Goal: Use online tool/utility: Utilize a website feature to perform a specific function

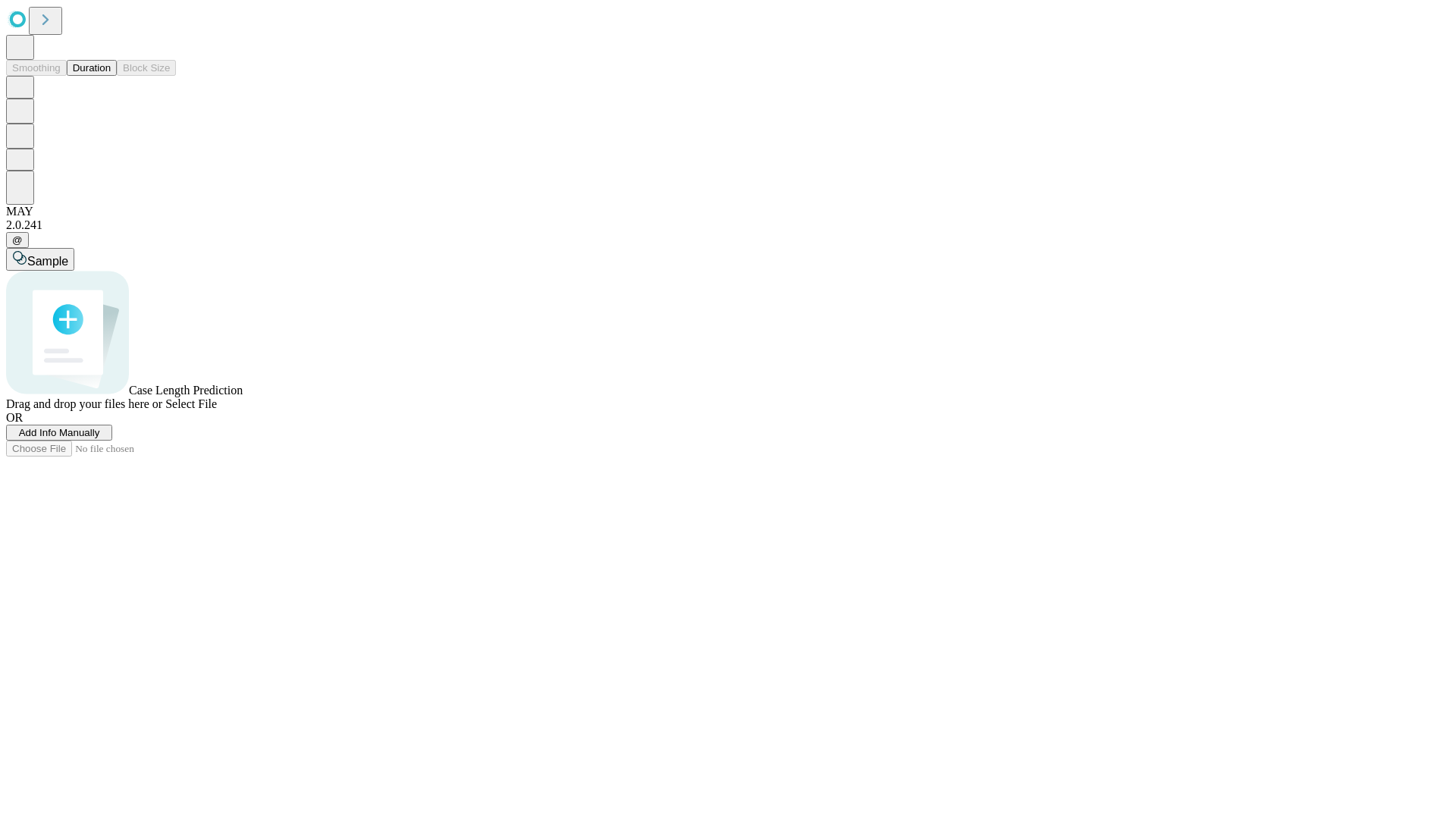
click at [100, 438] on span "Add Info Manually" at bounding box center [59, 433] width 81 height 11
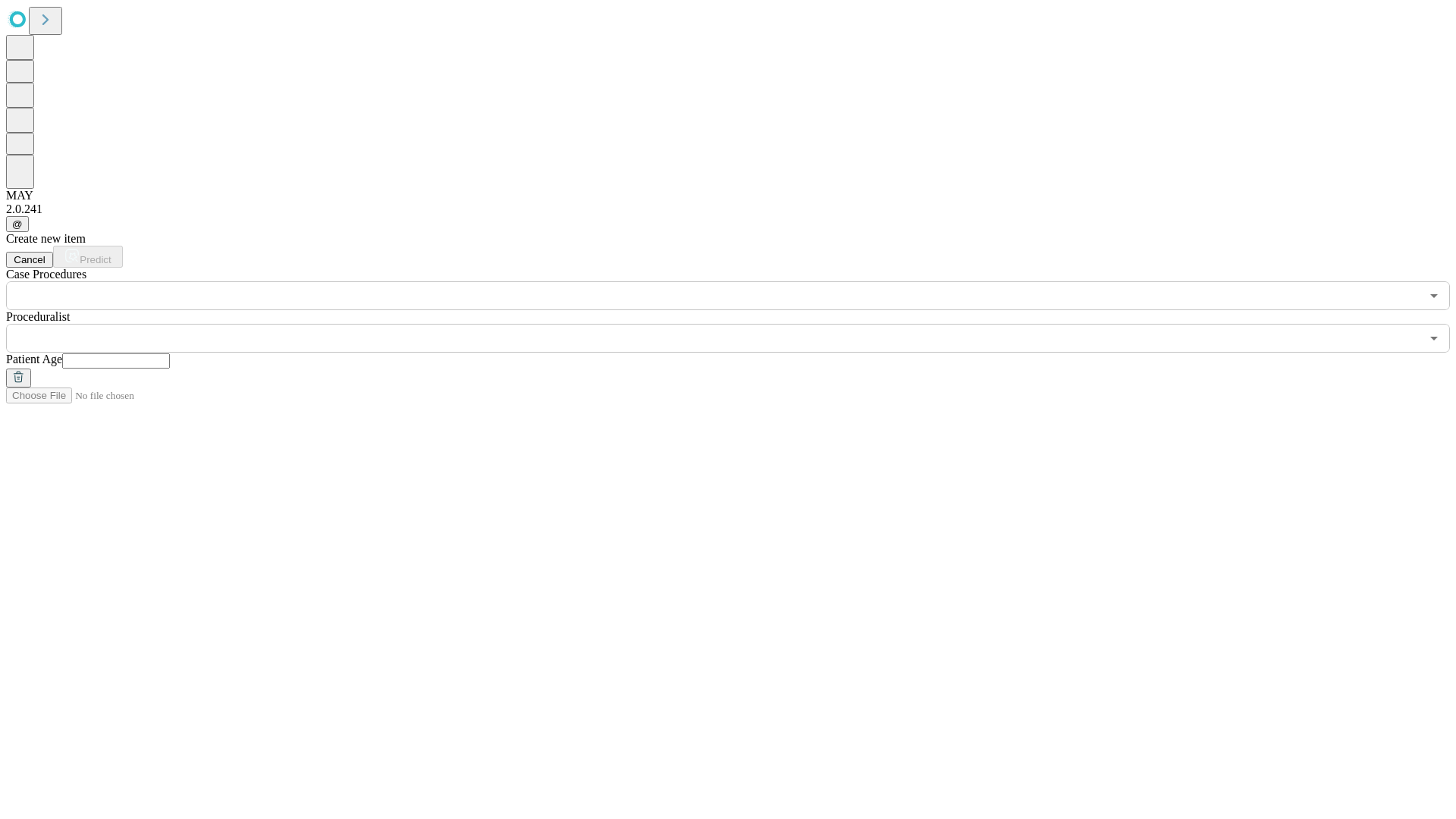
click at [170, 354] on input "text" at bounding box center [116, 361] width 107 height 15
type input "**"
click at [738, 324] on input "text" at bounding box center [713, 338] width 1414 height 28
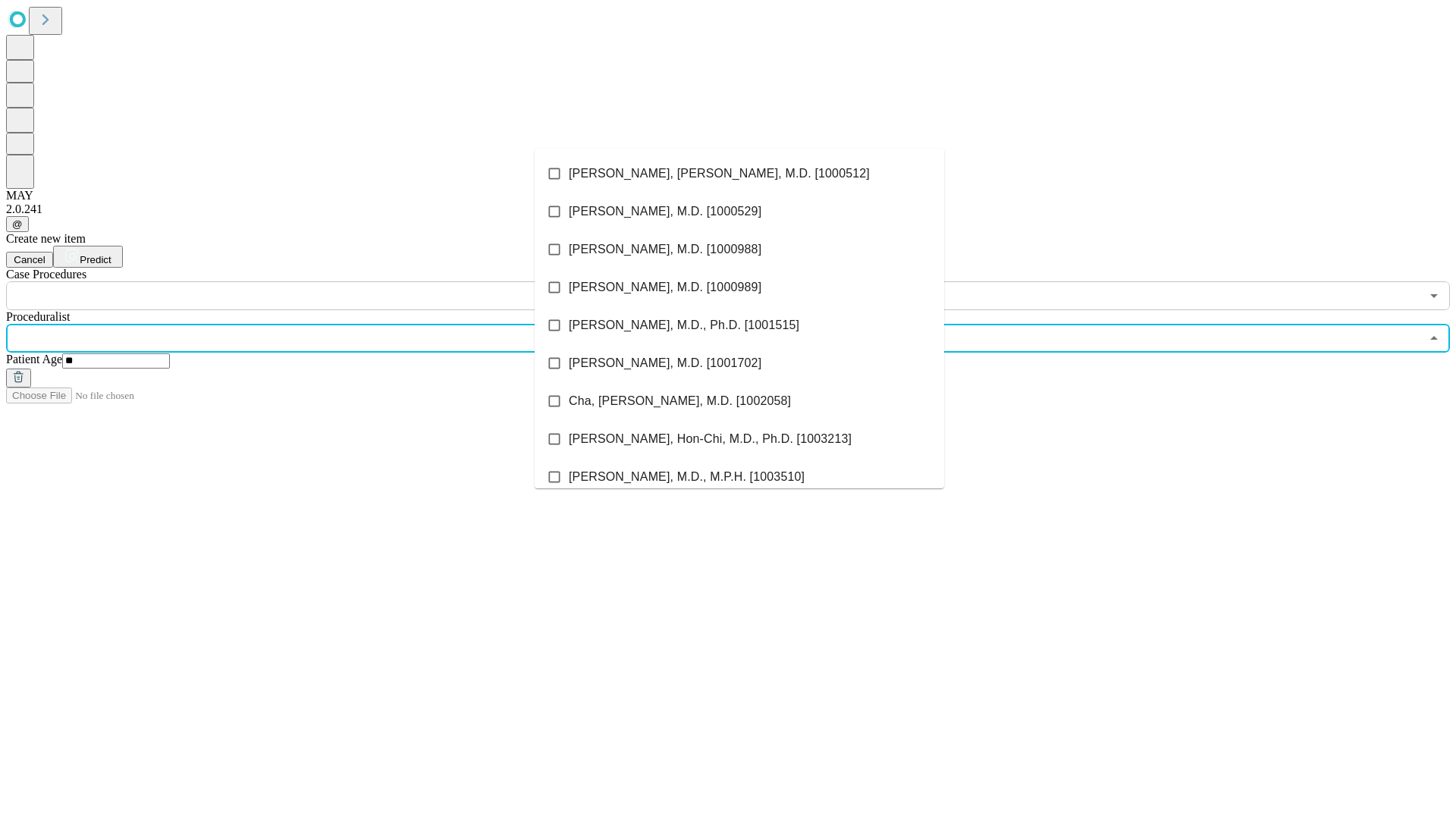
click at [739, 174] on li "[PERSON_NAME], [PERSON_NAME], M.D. [1000512]" at bounding box center [739, 174] width 410 height 38
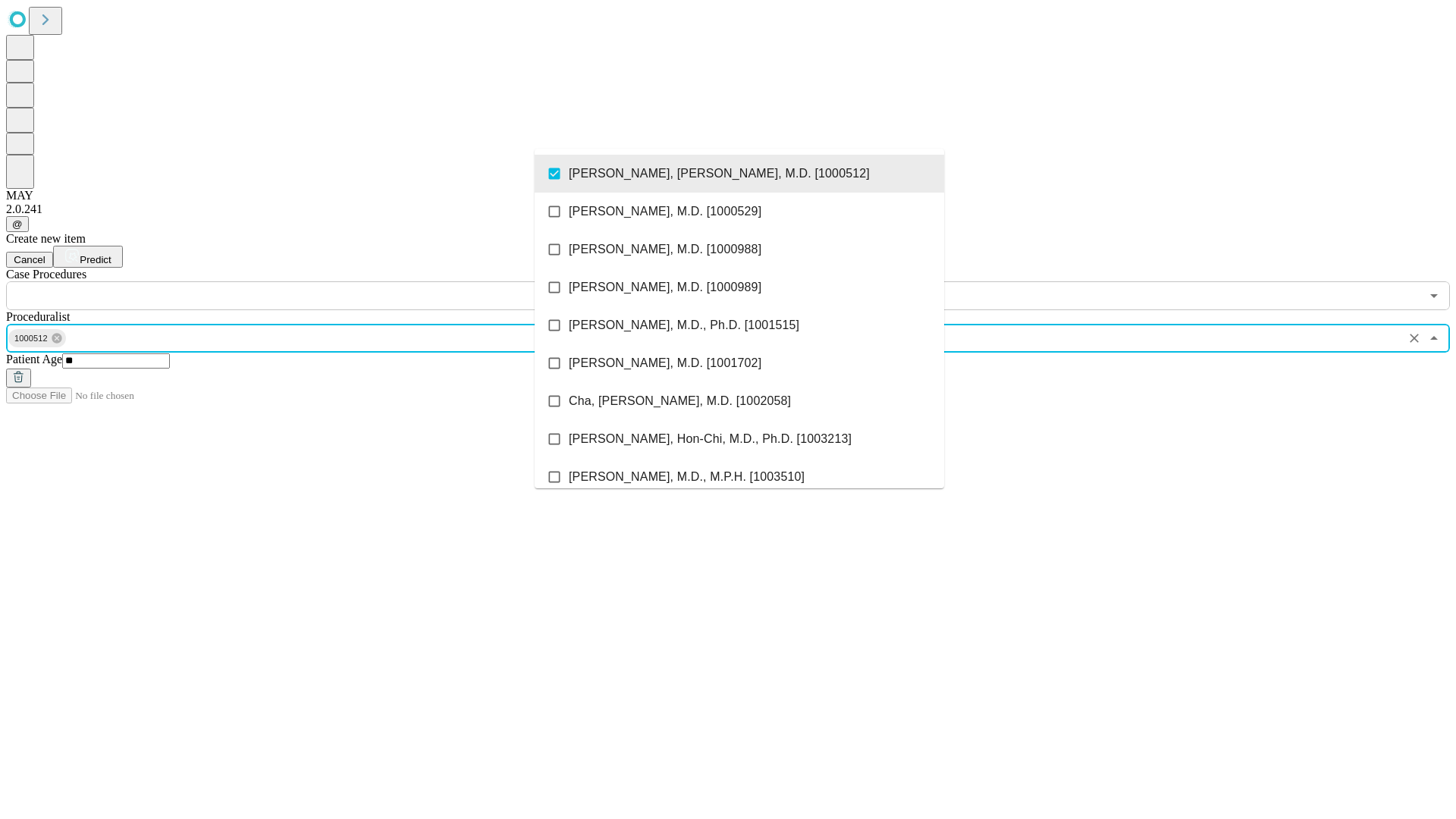
click at [318, 281] on input "text" at bounding box center [713, 295] width 1414 height 28
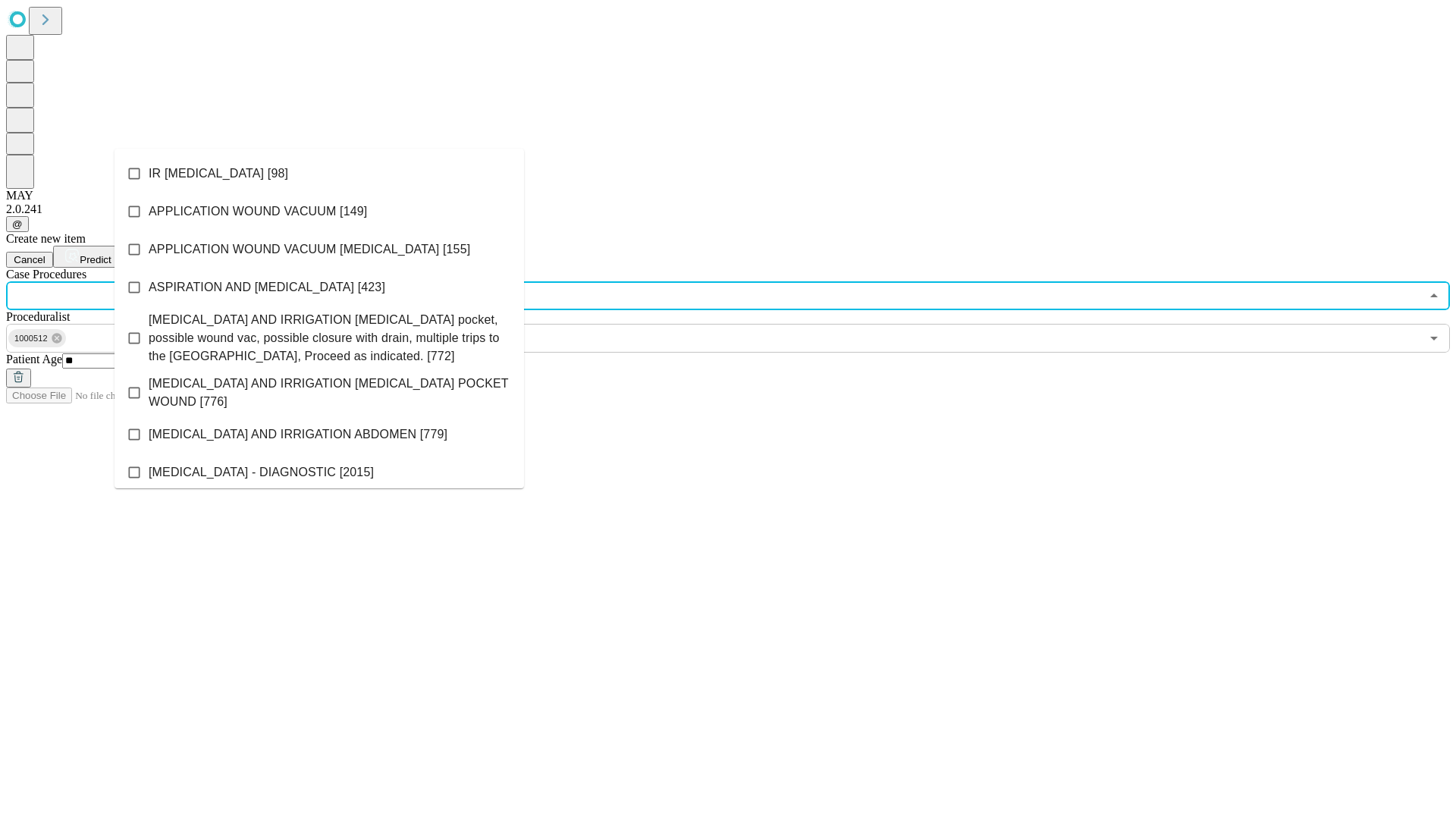
click at [319, 174] on li "IR [MEDICAL_DATA] [98]" at bounding box center [319, 174] width 410 height 38
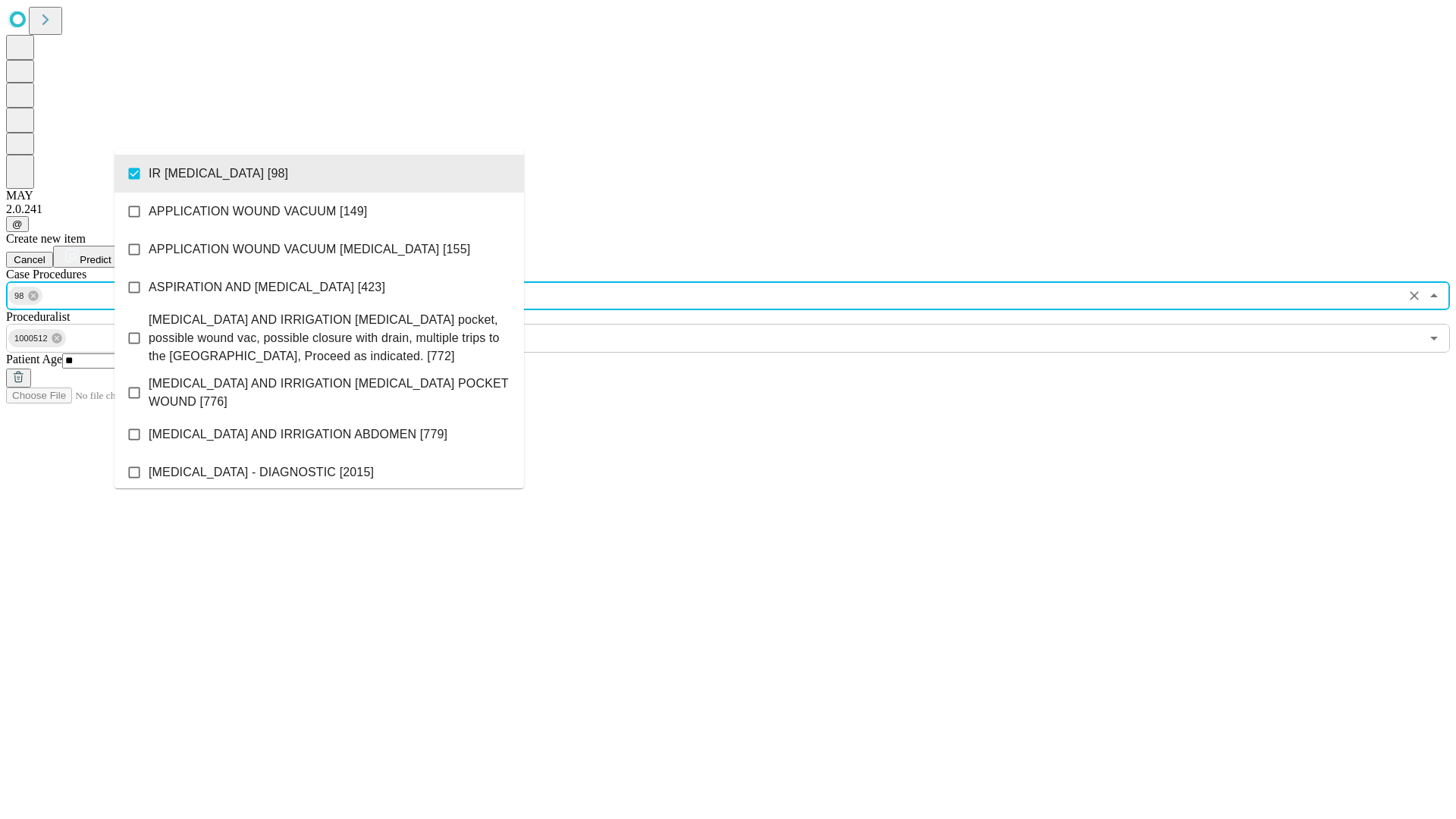
click at [111, 254] on span "Predict" at bounding box center [95, 260] width 31 height 11
